Goal: Task Accomplishment & Management: Use online tool/utility

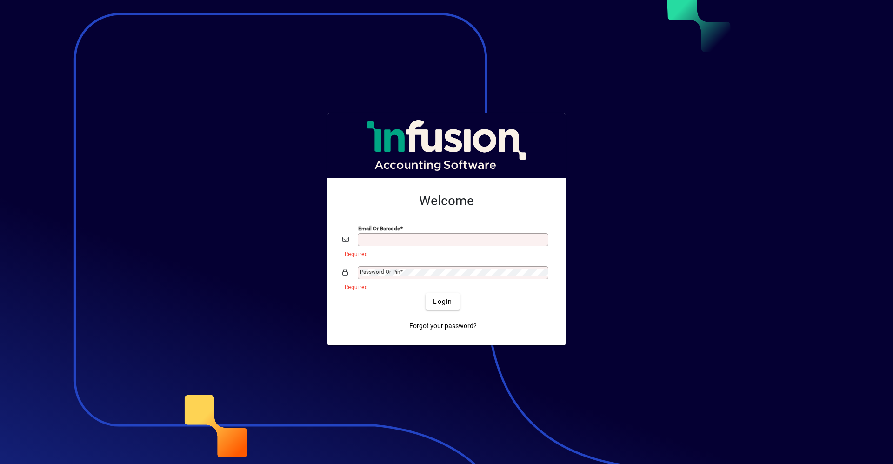
click at [425, 293] on button "Login" at bounding box center [442, 301] width 34 height 17
type input "**********"
click at [425, 293] on button "Login" at bounding box center [442, 301] width 34 height 17
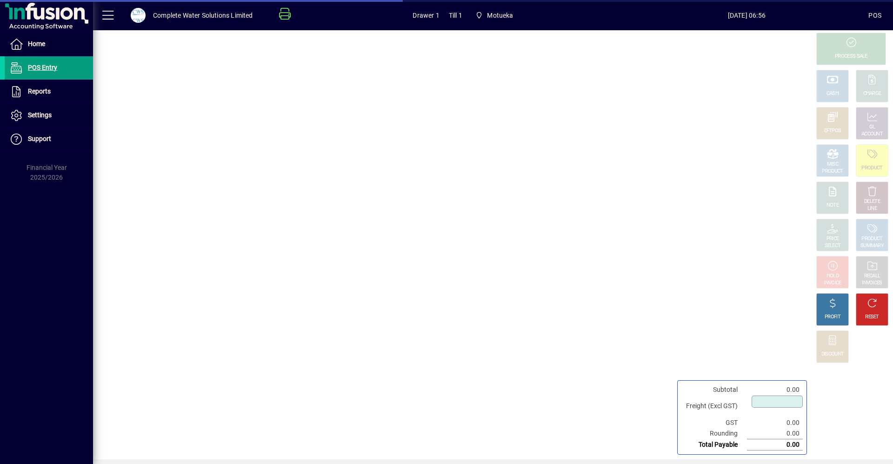
type input "****"
